Goal: Check status

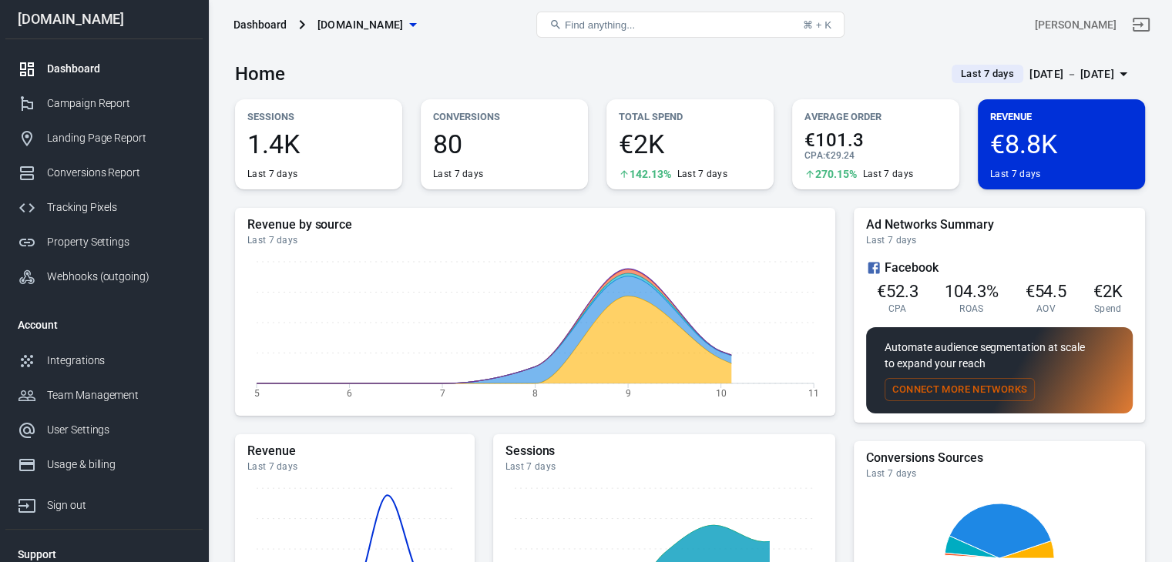
click at [1079, 79] on div "[DATE] － [DATE]" at bounding box center [1071, 74] width 85 height 19
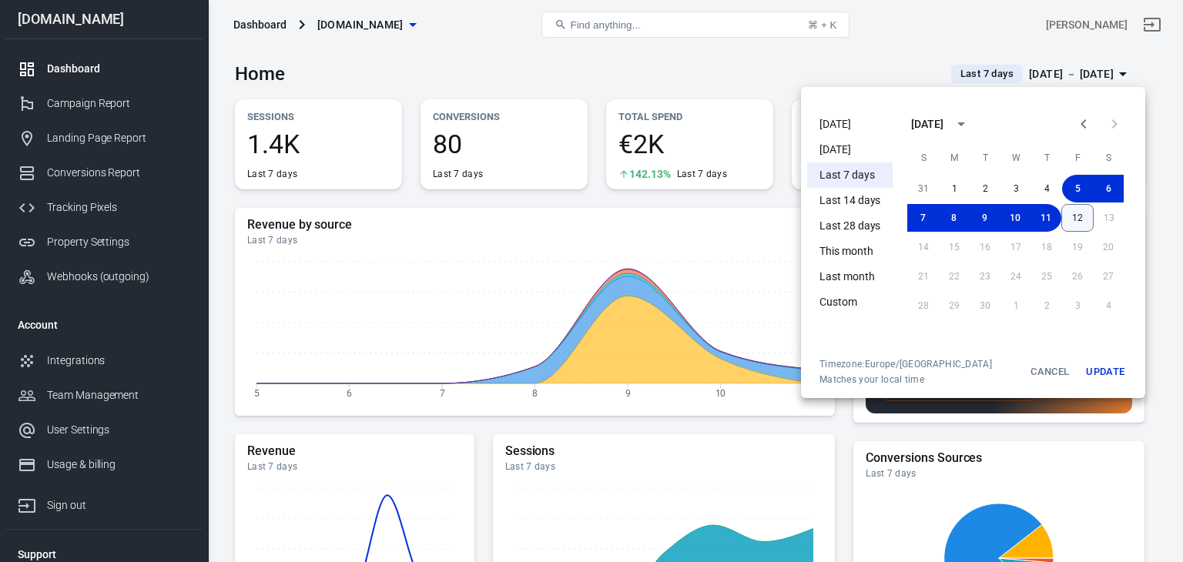
click at [1077, 221] on button "12" at bounding box center [1078, 218] width 32 height 28
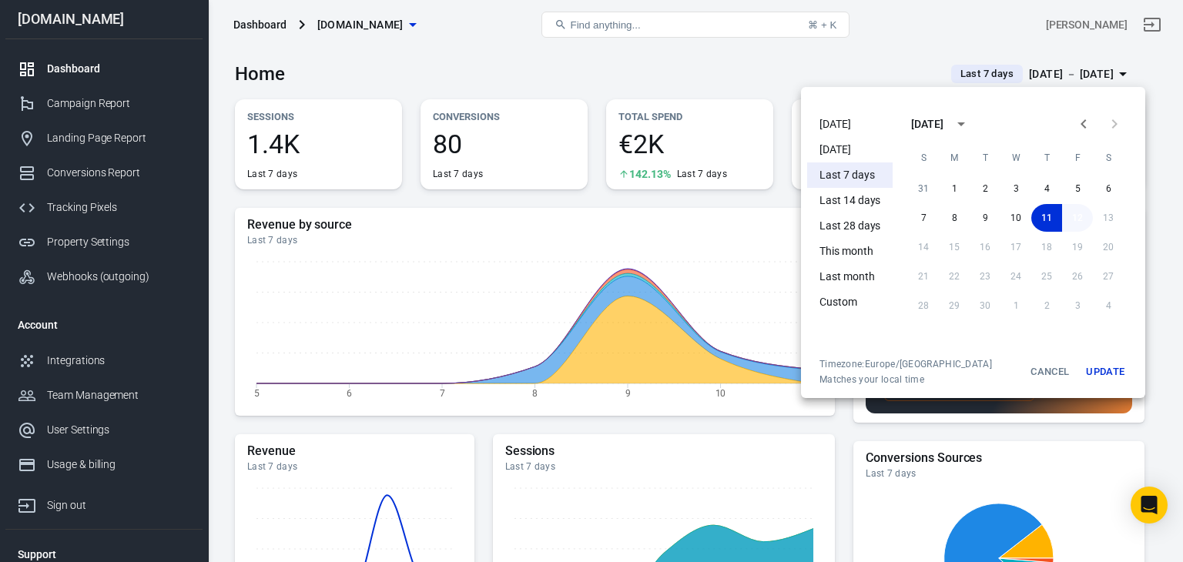
click at [1077, 221] on button "12" at bounding box center [1077, 218] width 31 height 28
click at [1098, 375] on button "Update" at bounding box center [1105, 372] width 49 height 28
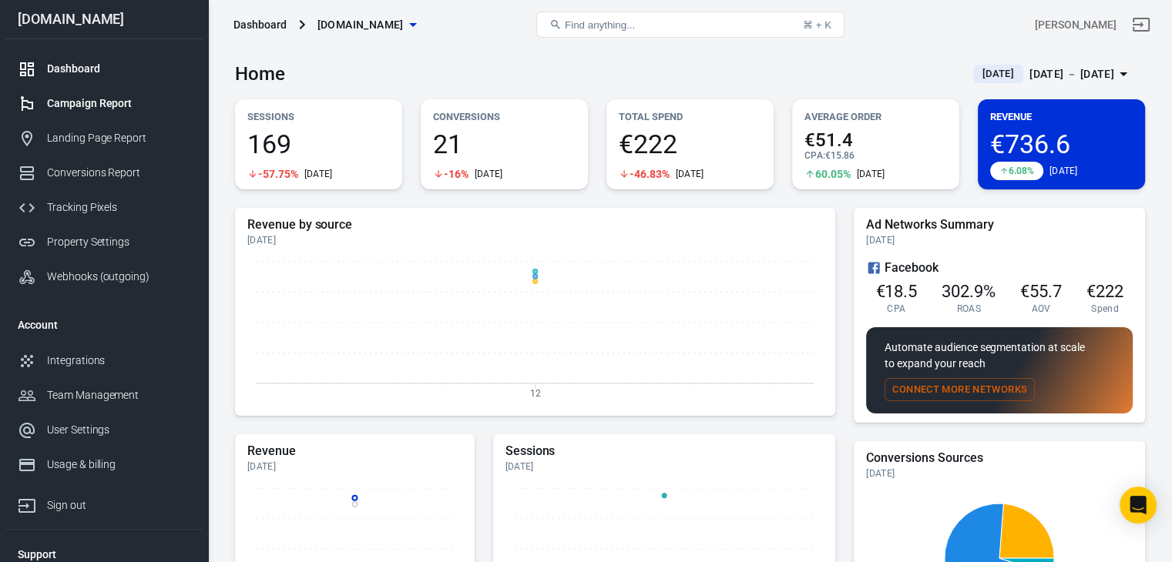
click at [93, 107] on div "Campaign Report" at bounding box center [118, 104] width 143 height 16
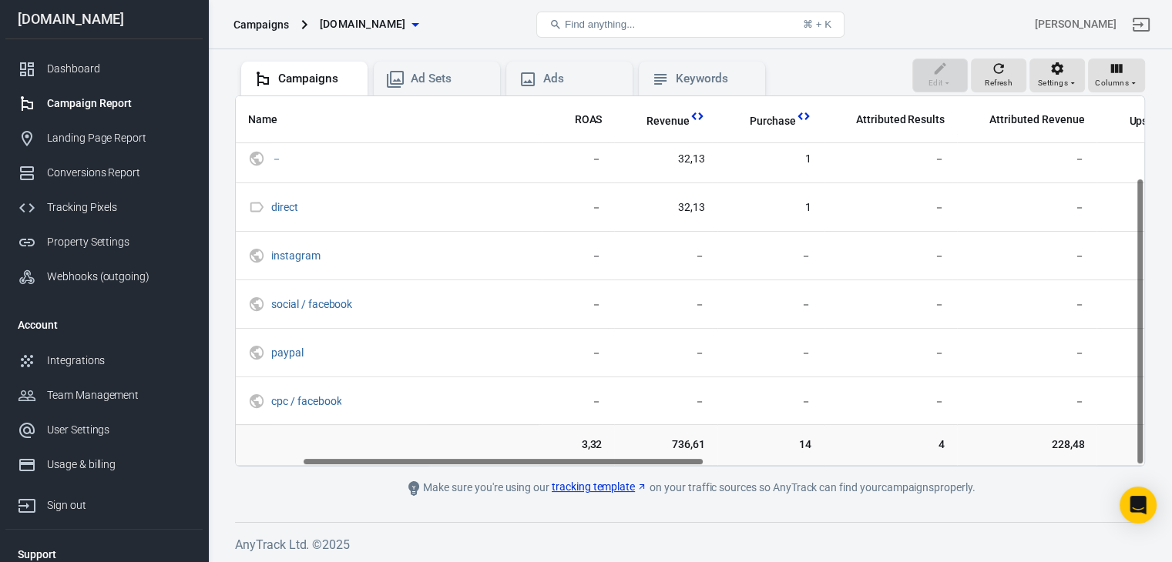
scroll to position [106, 151]
drag, startPoint x: 502, startPoint y: 460, endPoint x: 570, endPoint y: 468, distance: 68.2
click at [570, 468] on main "Verify Ads Integration on Pixel Settings to display your campaigns AnyTrack rel…" at bounding box center [690, 210] width 910 height 575
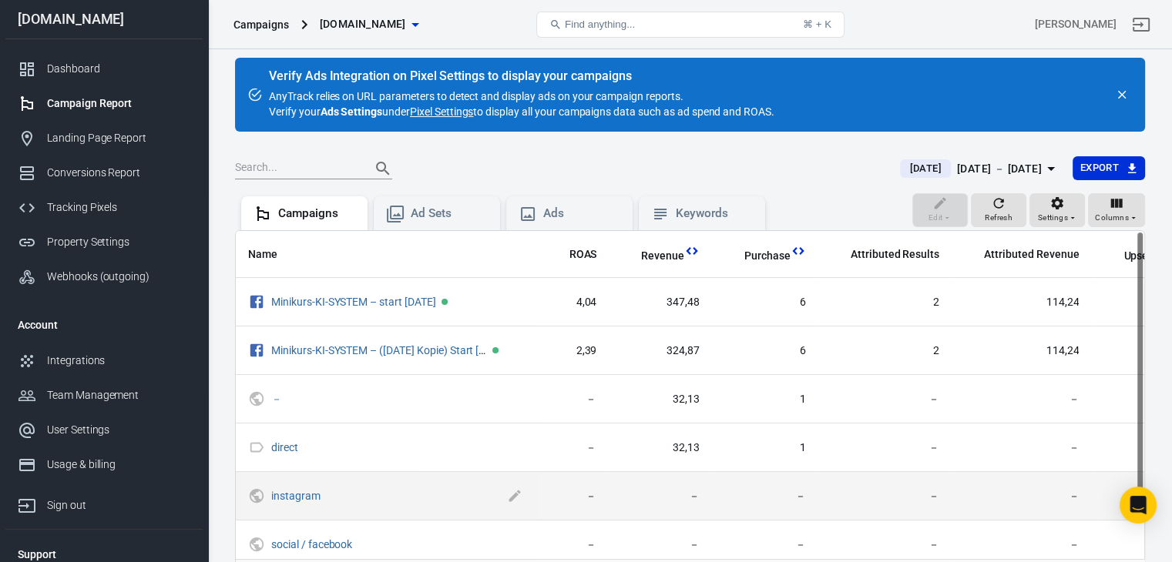
scroll to position [0, 0]
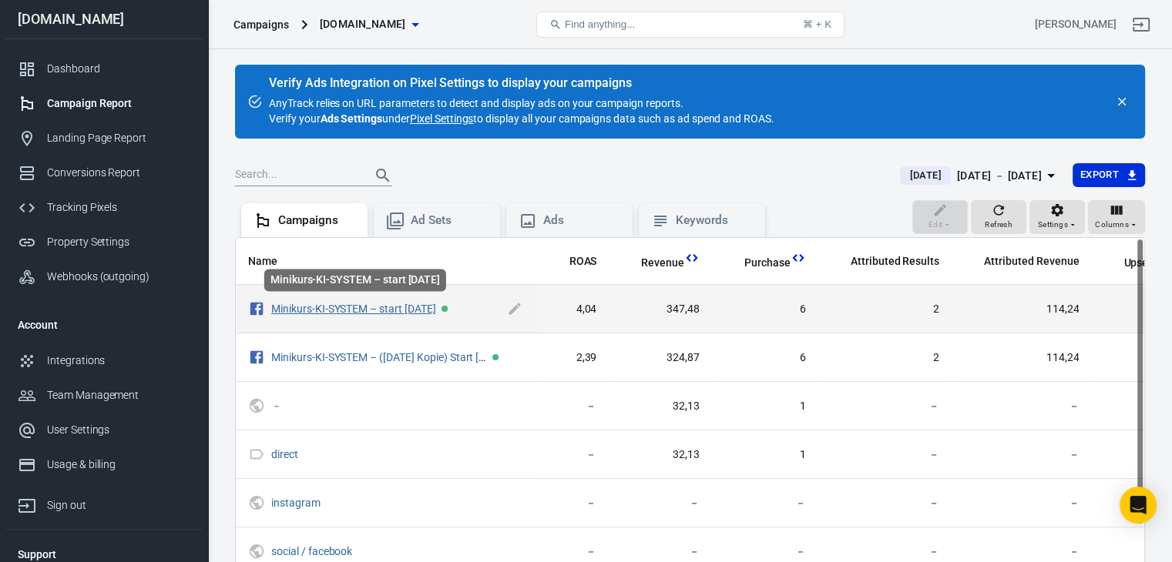
click at [436, 308] on link "Minikurs-KI-SYSTEM – start 23.07.2025" at bounding box center [353, 309] width 165 height 12
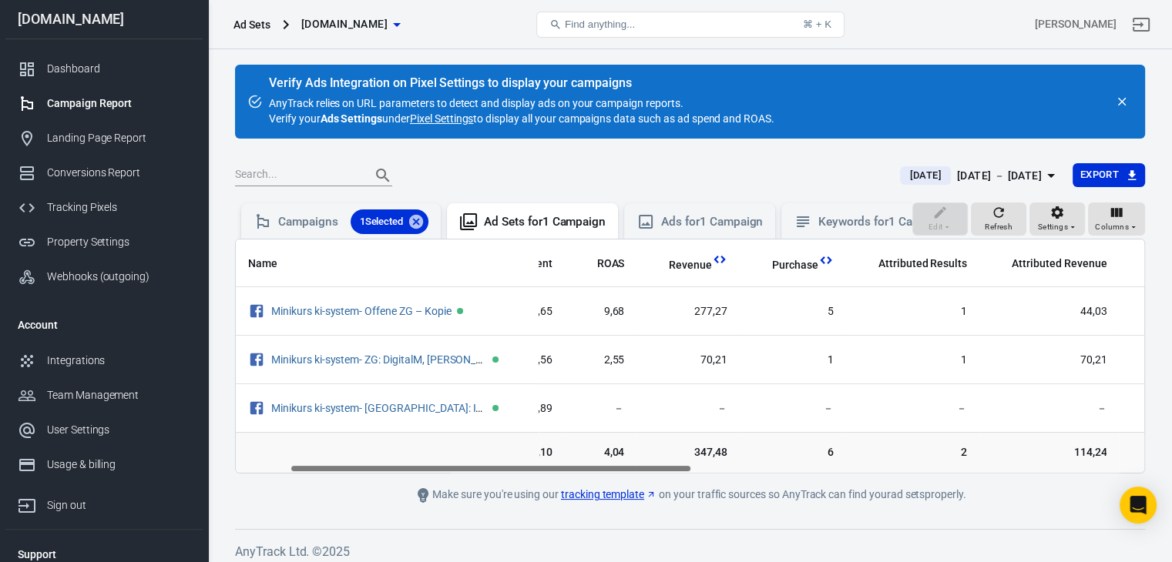
scroll to position [0, 119]
drag, startPoint x: 502, startPoint y: 482, endPoint x: 555, endPoint y: 497, distance: 55.3
click at [555, 497] on main "Verify Ads Integration on Pixel Settings to display your campaigns AnyTrack rel…" at bounding box center [690, 285] width 910 height 440
click at [493, 223] on div "Ad Sets for 1 Campaign" at bounding box center [545, 222] width 122 height 16
click at [305, 218] on div "Campaigns 1 Selected" at bounding box center [353, 222] width 150 height 25
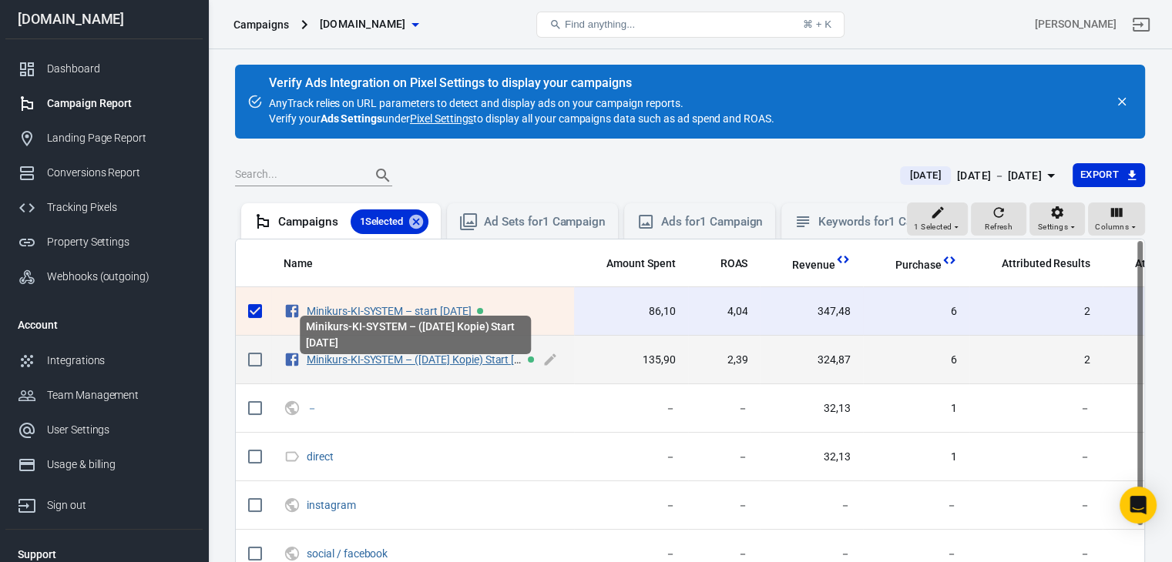
click at [416, 366] on link "Minikurs-KI-SYSTEM – (23.07.2025 Kopie) Start 08.09.25" at bounding box center [425, 360] width 236 height 12
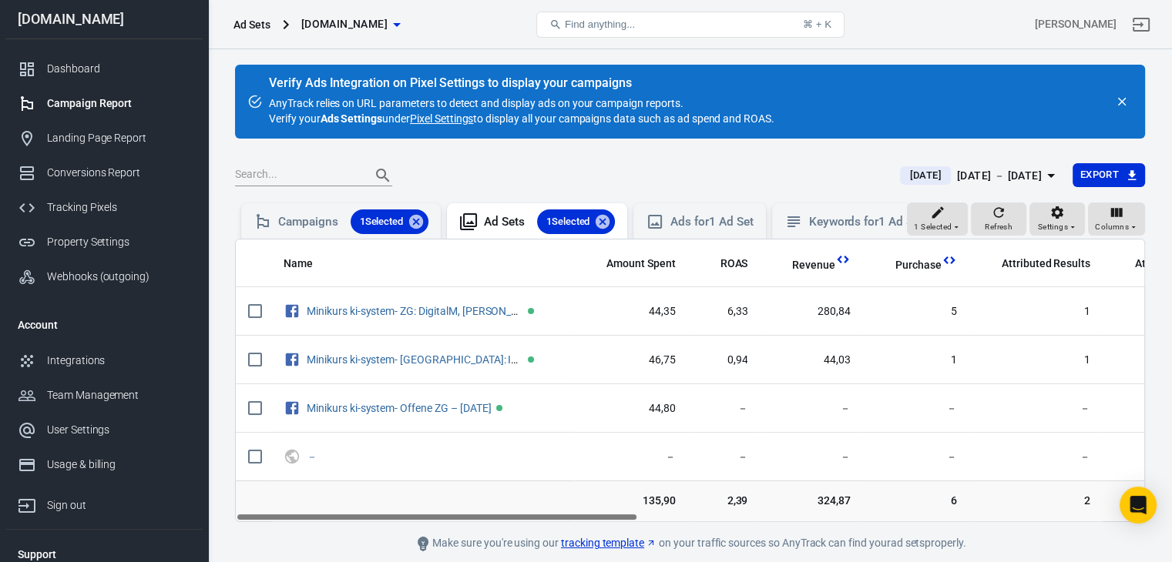
drag, startPoint x: 468, startPoint y: 529, endPoint x: 454, endPoint y: 526, distance: 14.8
click at [454, 522] on div "Name Amount Spent ROAS Revenue Purchase Attributed Results Attributed Revenue U…" at bounding box center [690, 381] width 908 height 282
click at [293, 221] on div "Campaigns 1 Selected" at bounding box center [353, 222] width 150 height 25
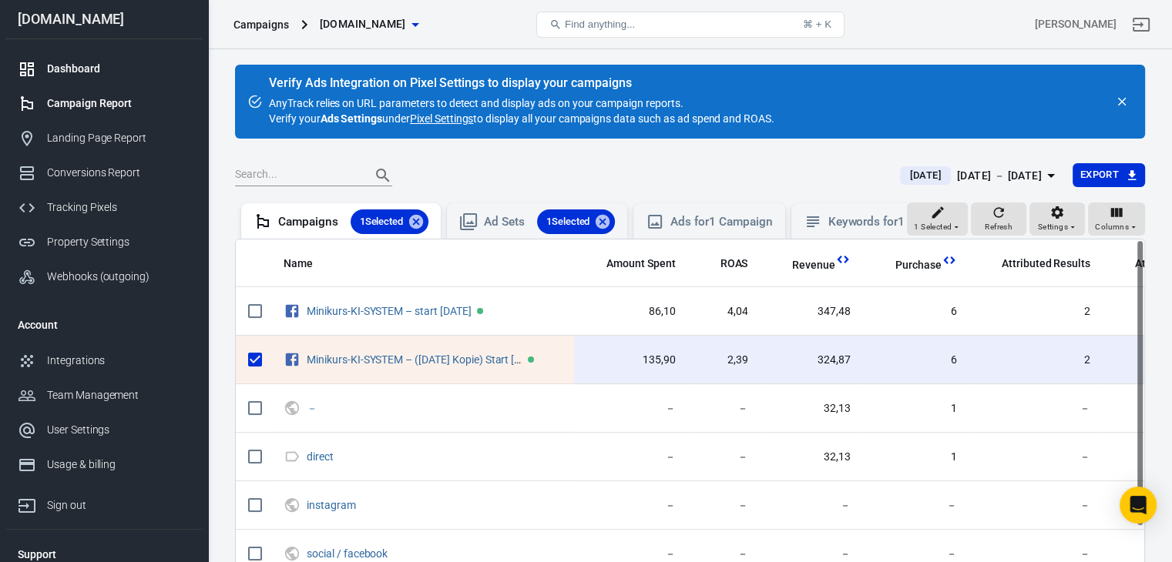
click at [69, 72] on div "Dashboard" at bounding box center [118, 69] width 143 height 16
